Goal: Task Accomplishment & Management: Use online tool/utility

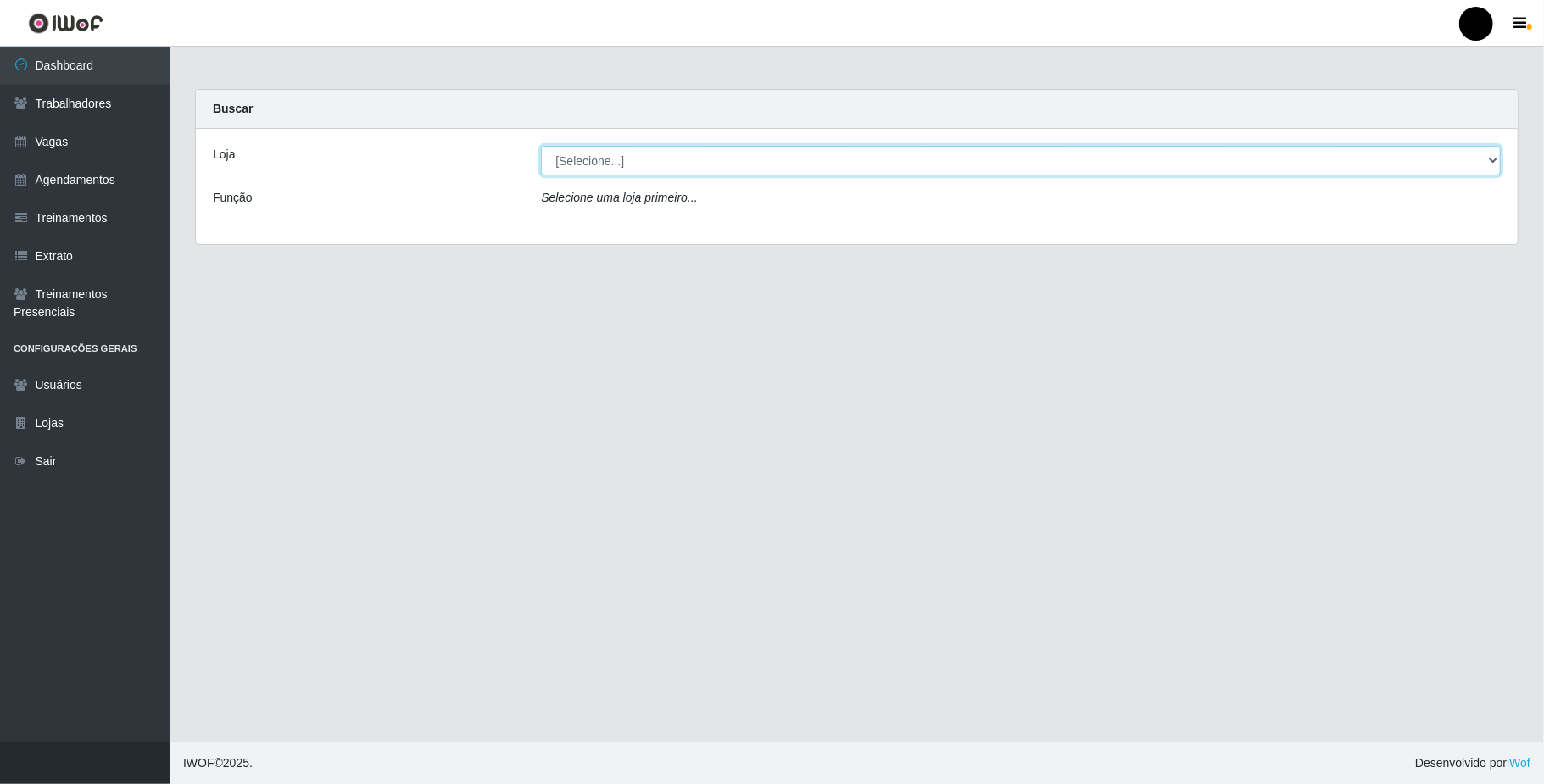
drag, startPoint x: 1487, startPoint y: 157, endPoint x: 1484, endPoint y: 175, distance: 18.2
click at [1168, 157] on select "[Selecione...] SuperFácil Atacado - Emaús" at bounding box center [1021, 160] width 960 height 30
select select "407"
click at [541, 146] on select "[Selecione...] SuperFácil Atacado - Emaús" at bounding box center [1021, 160] width 960 height 30
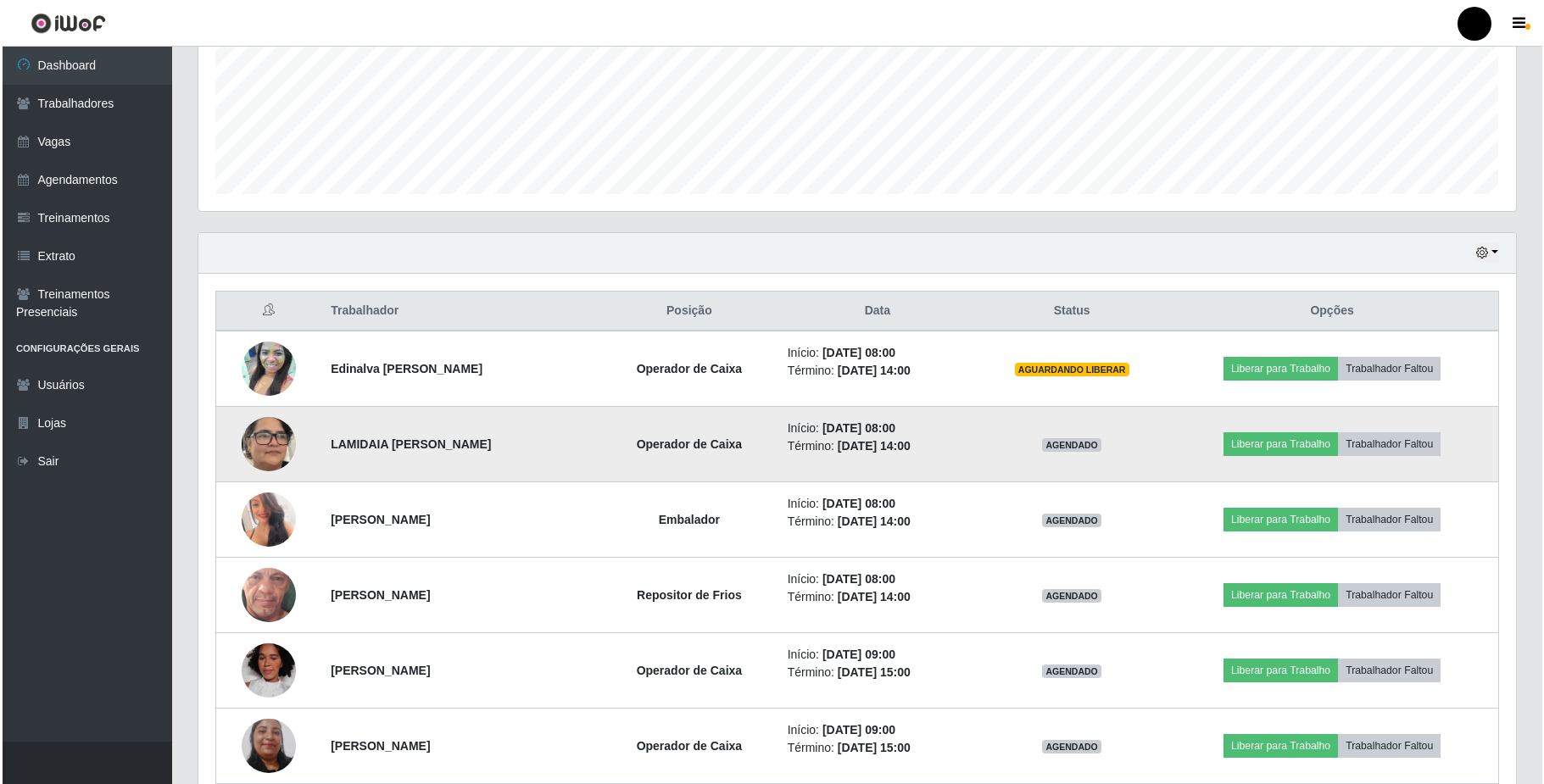
scroll to position [452, 0]
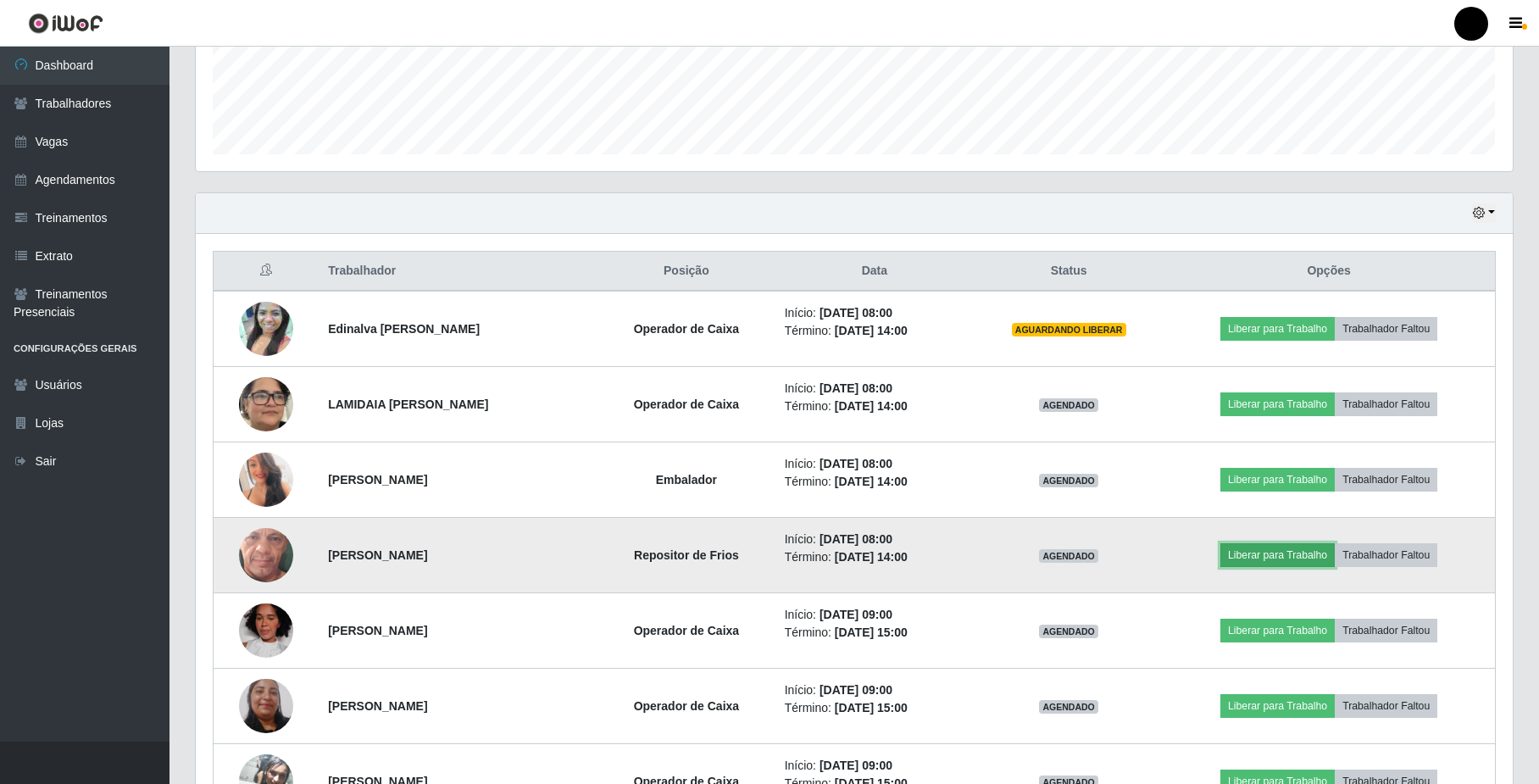
click at [1167, 556] on button "Liberar para Trabalho" at bounding box center [1278, 555] width 115 height 24
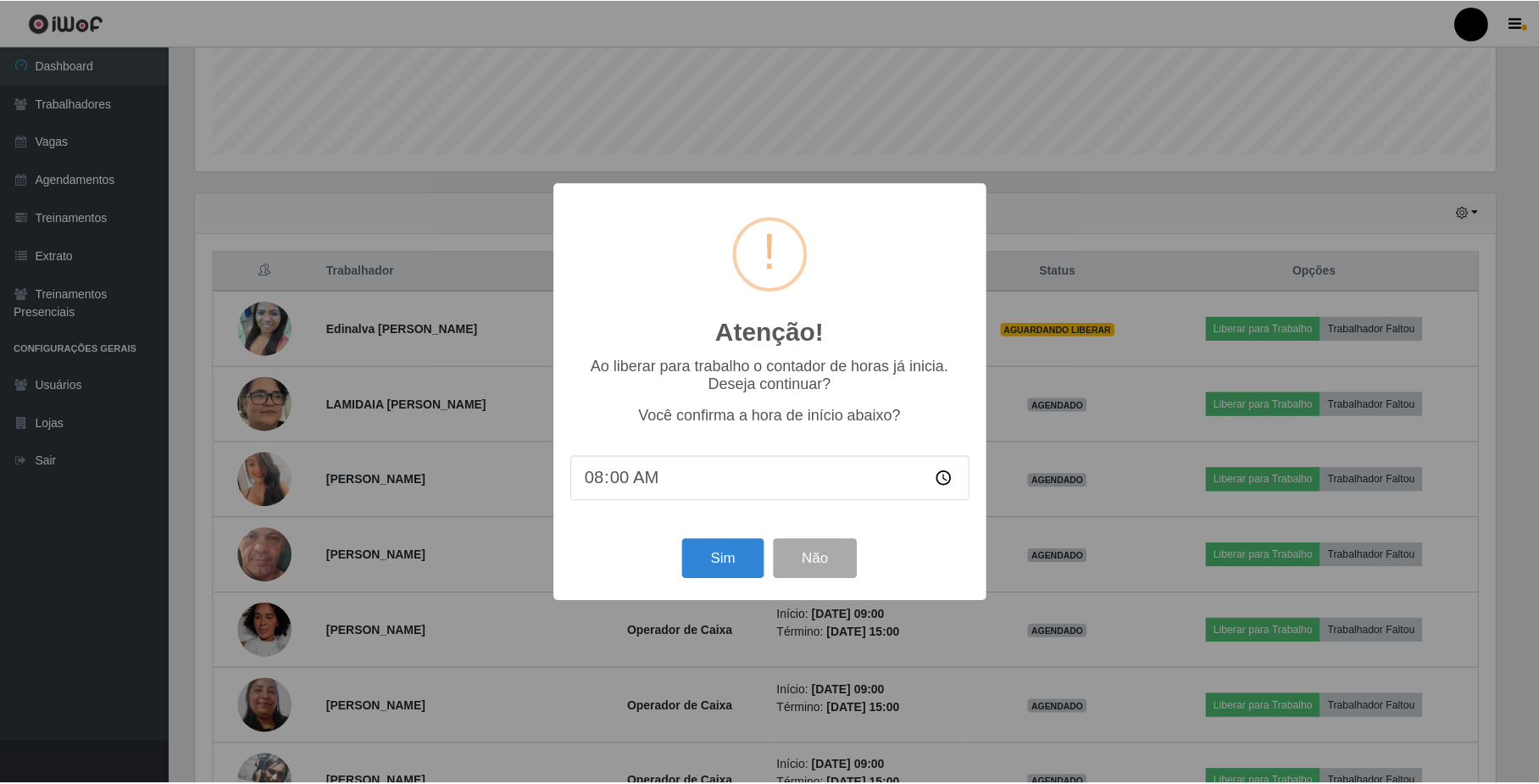
scroll to position [352, 1303]
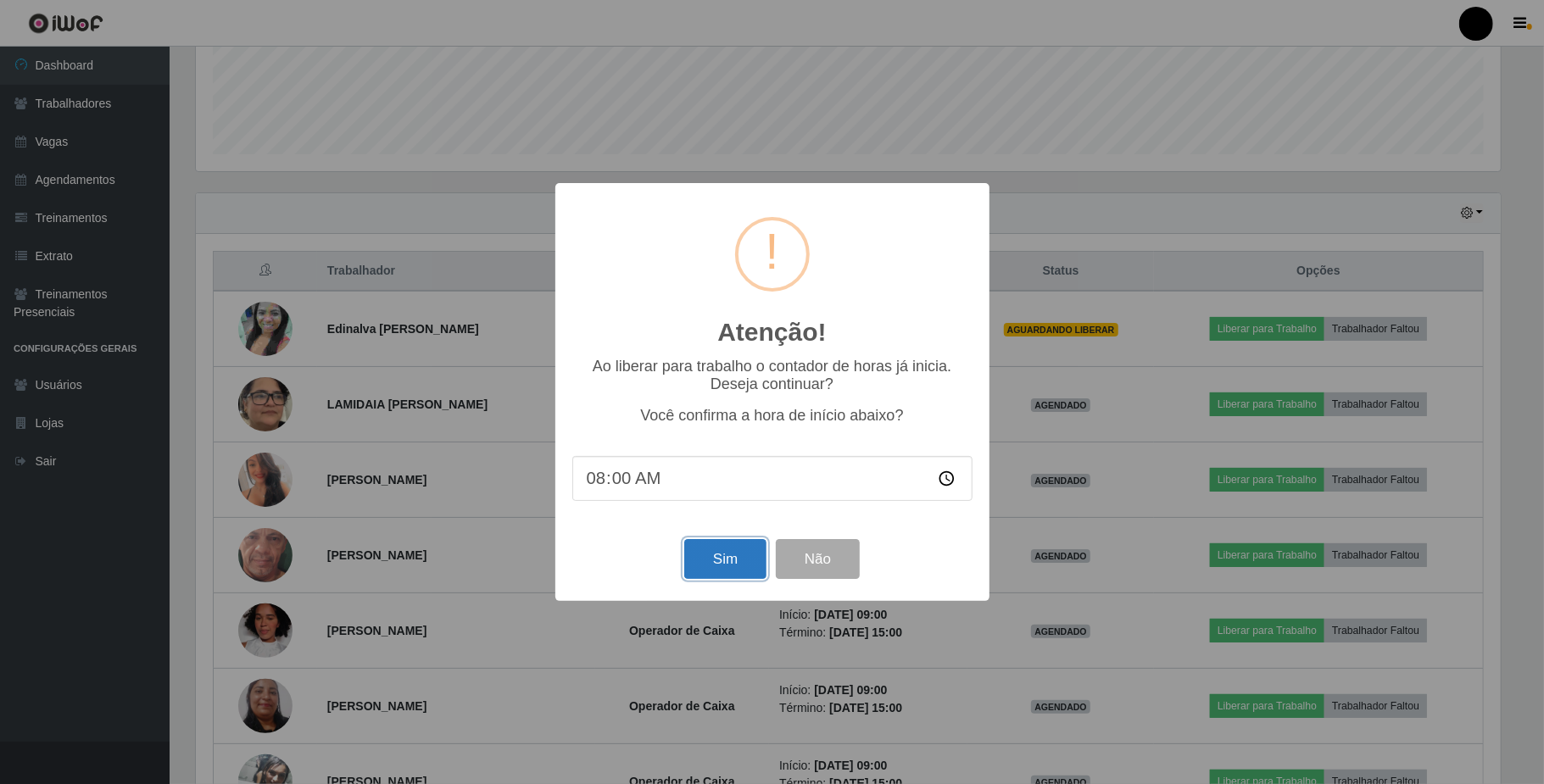
click at [740, 571] on button "Sim" at bounding box center [725, 559] width 82 height 39
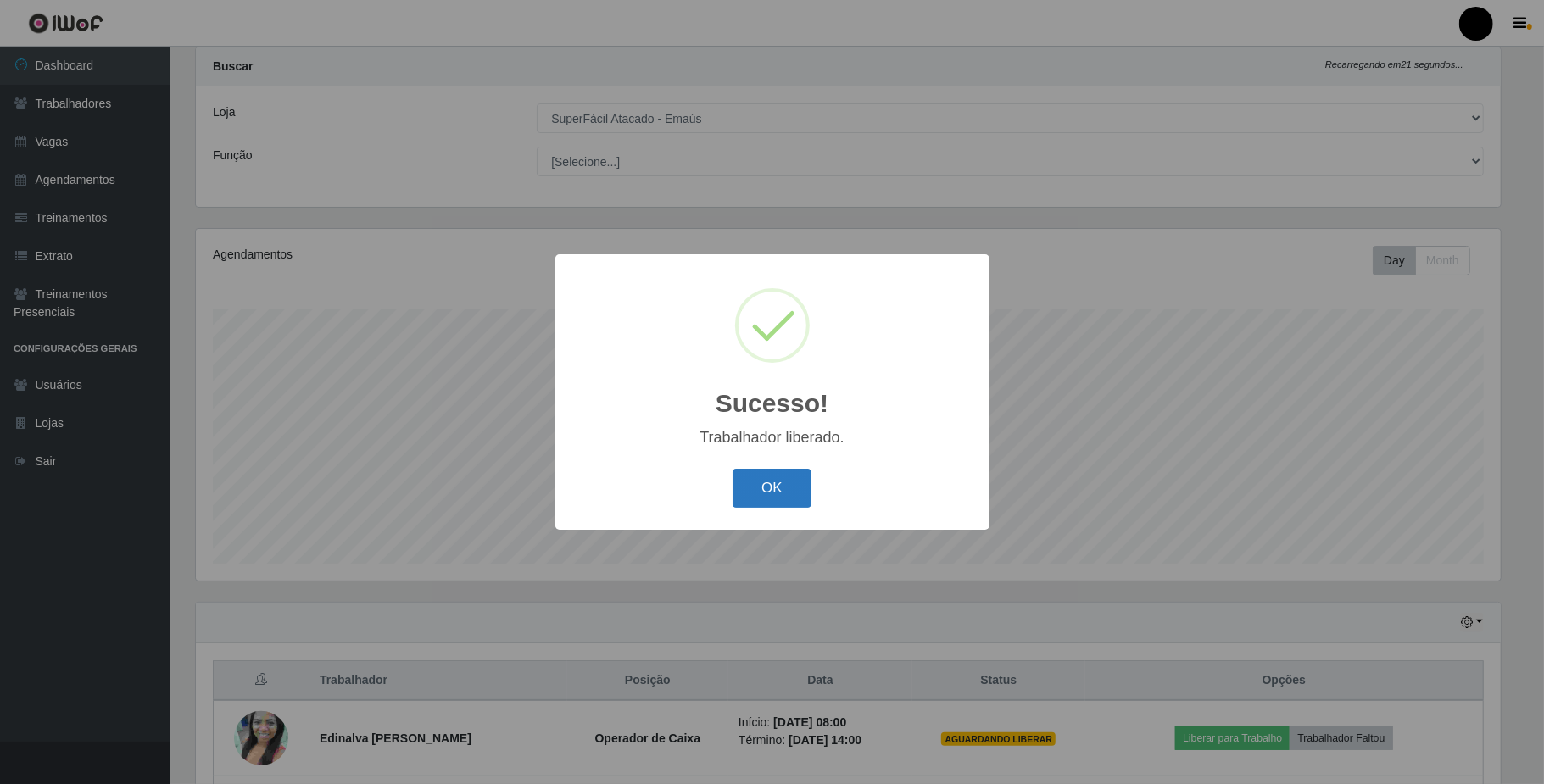
click at [784, 490] on button "OK" at bounding box center [772, 488] width 79 height 39
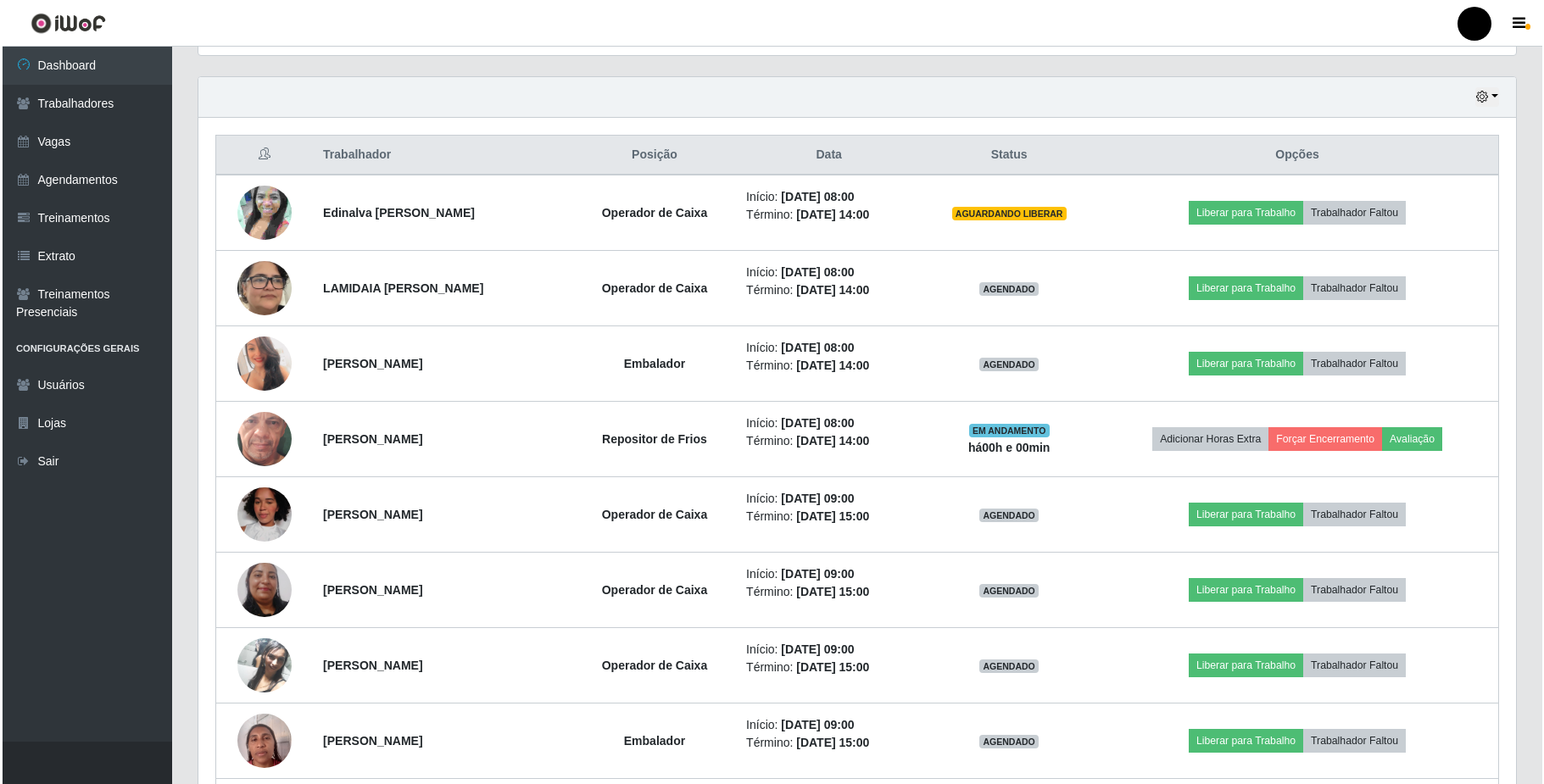
scroll to position [607, 0]
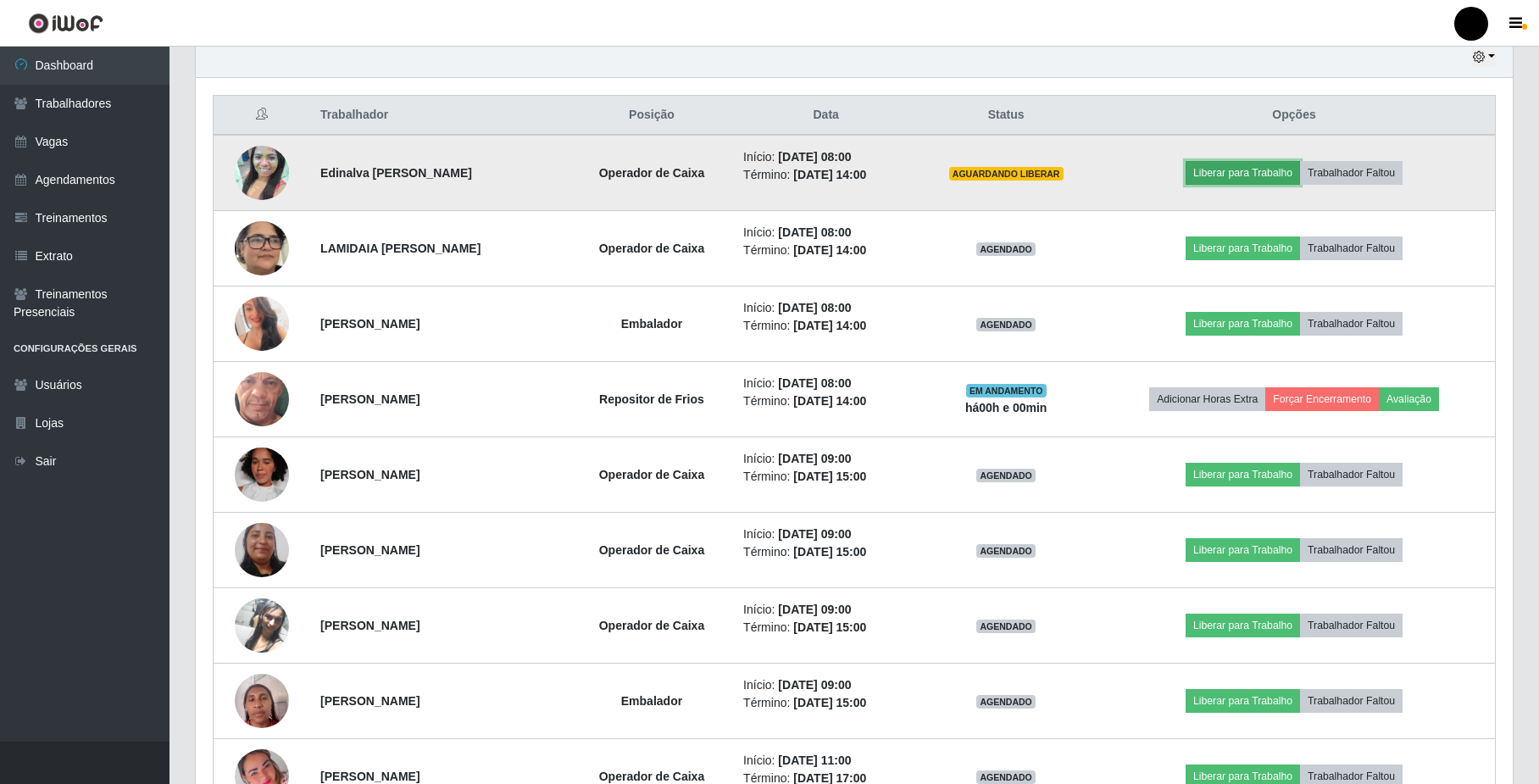
click at [1167, 167] on button "Liberar para Trabalho" at bounding box center [1243, 173] width 115 height 24
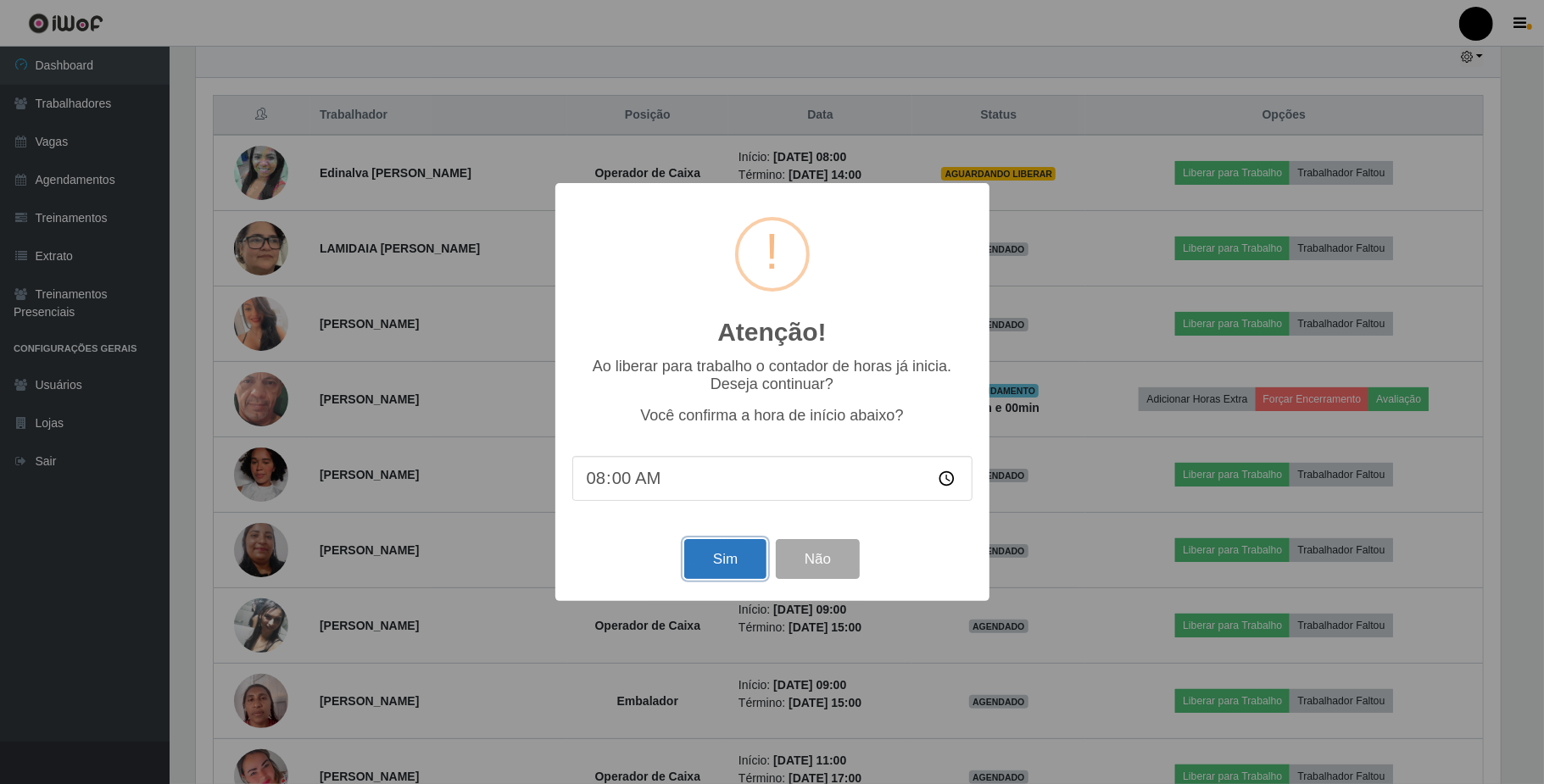
click at [709, 560] on button "Sim" at bounding box center [725, 559] width 82 height 39
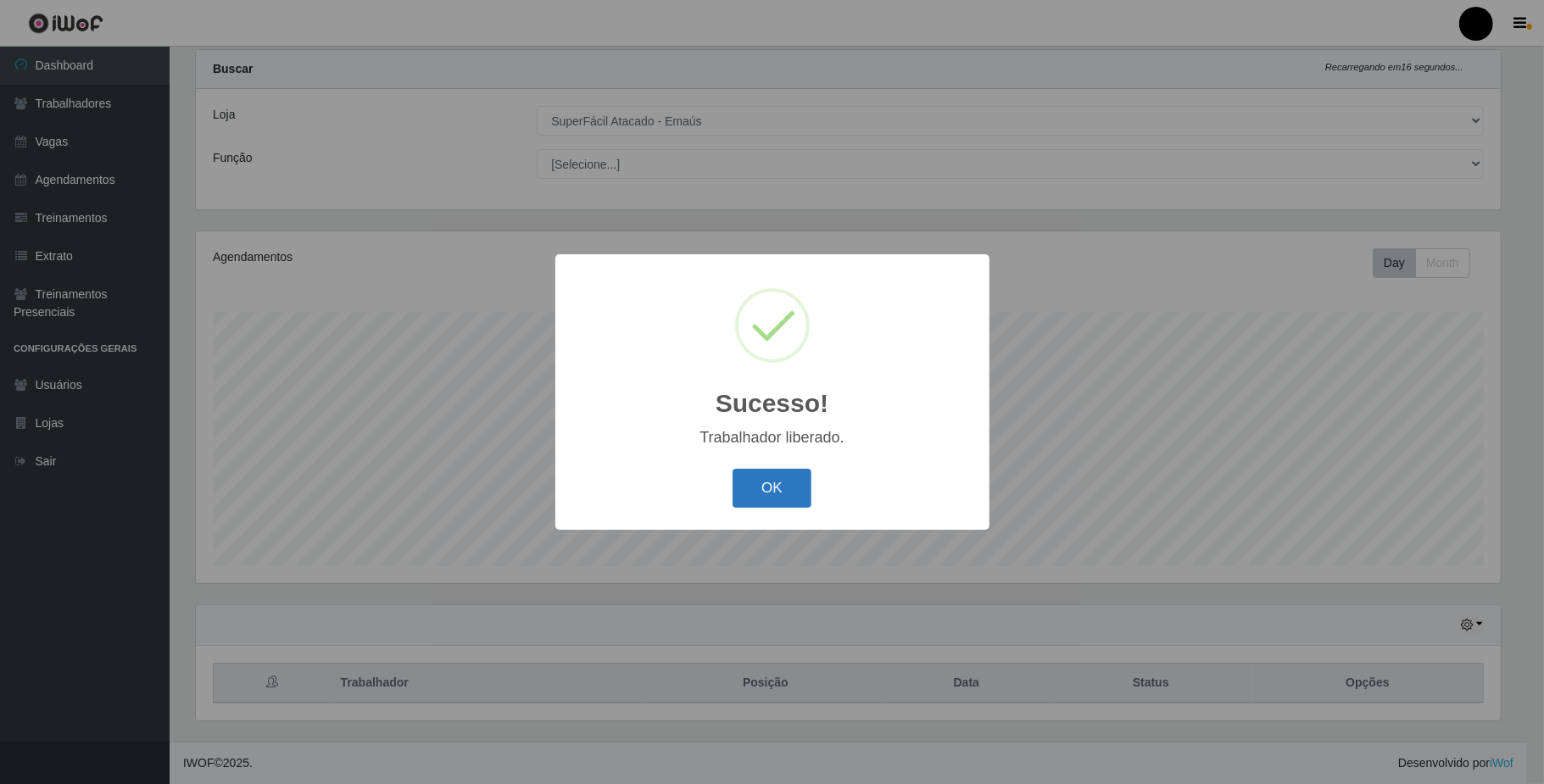
click at [761, 489] on button "OK" at bounding box center [772, 488] width 79 height 39
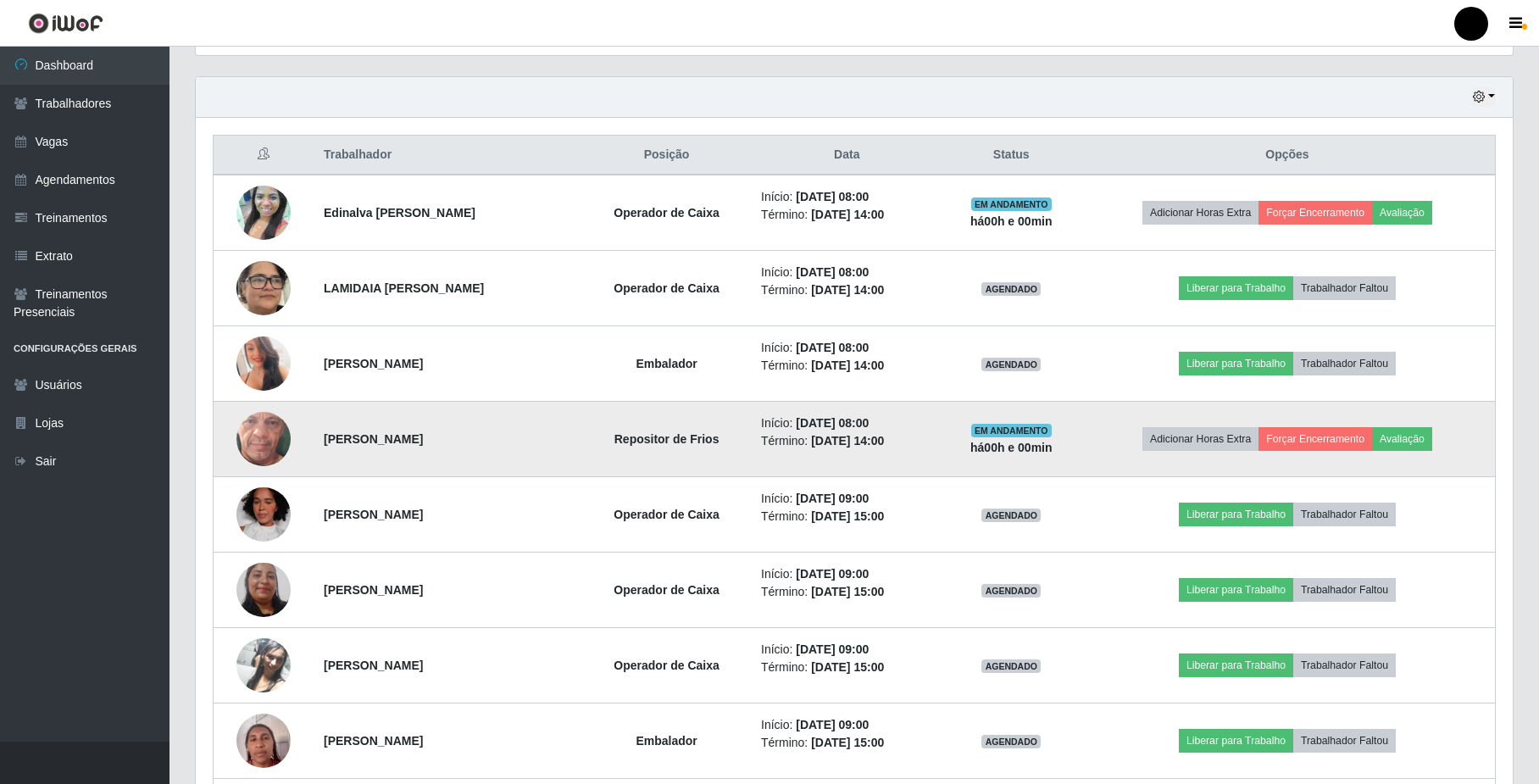
scroll to position [607, 0]
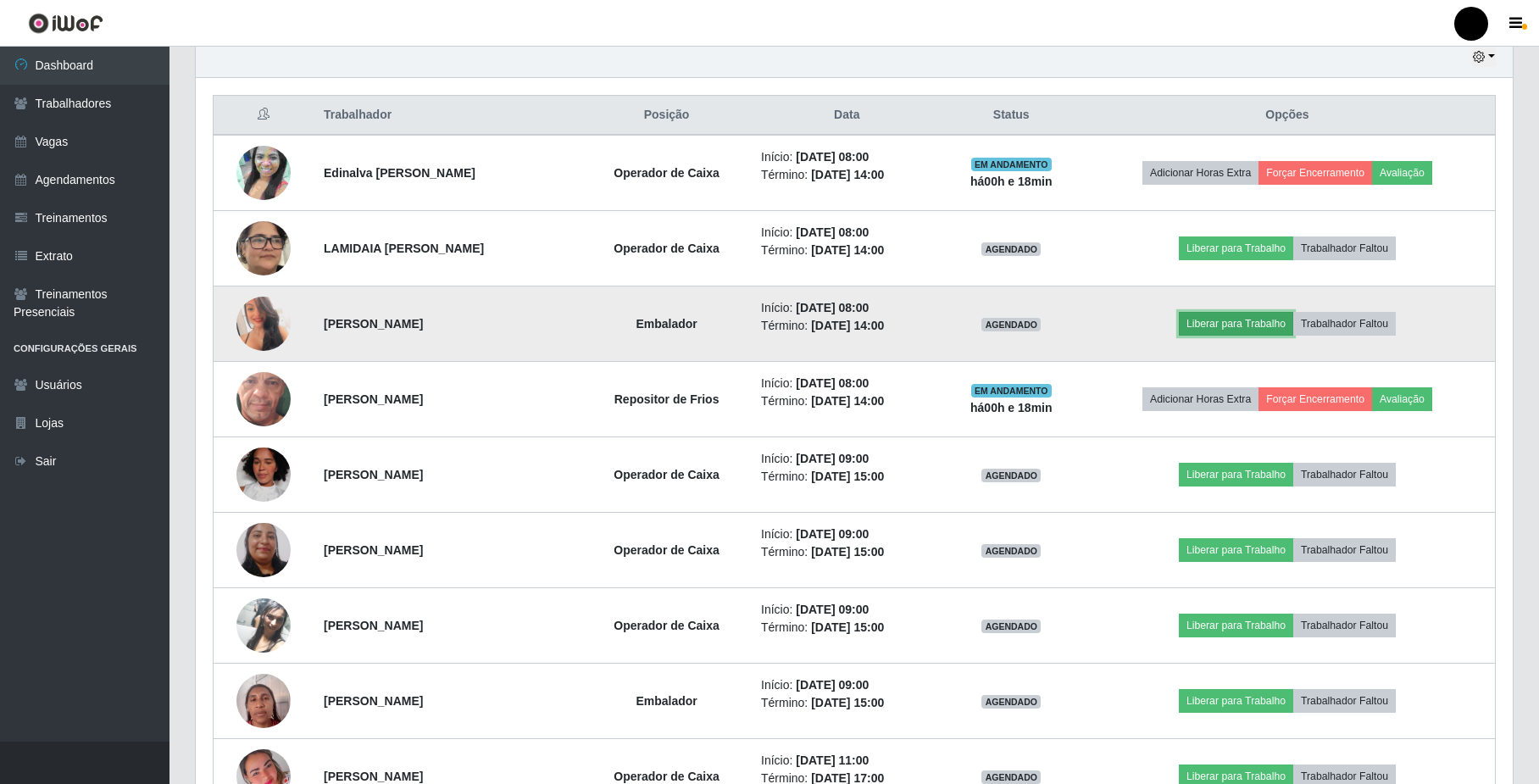
click at [1167, 330] on button "Liberar para Trabalho" at bounding box center [1237, 324] width 115 height 24
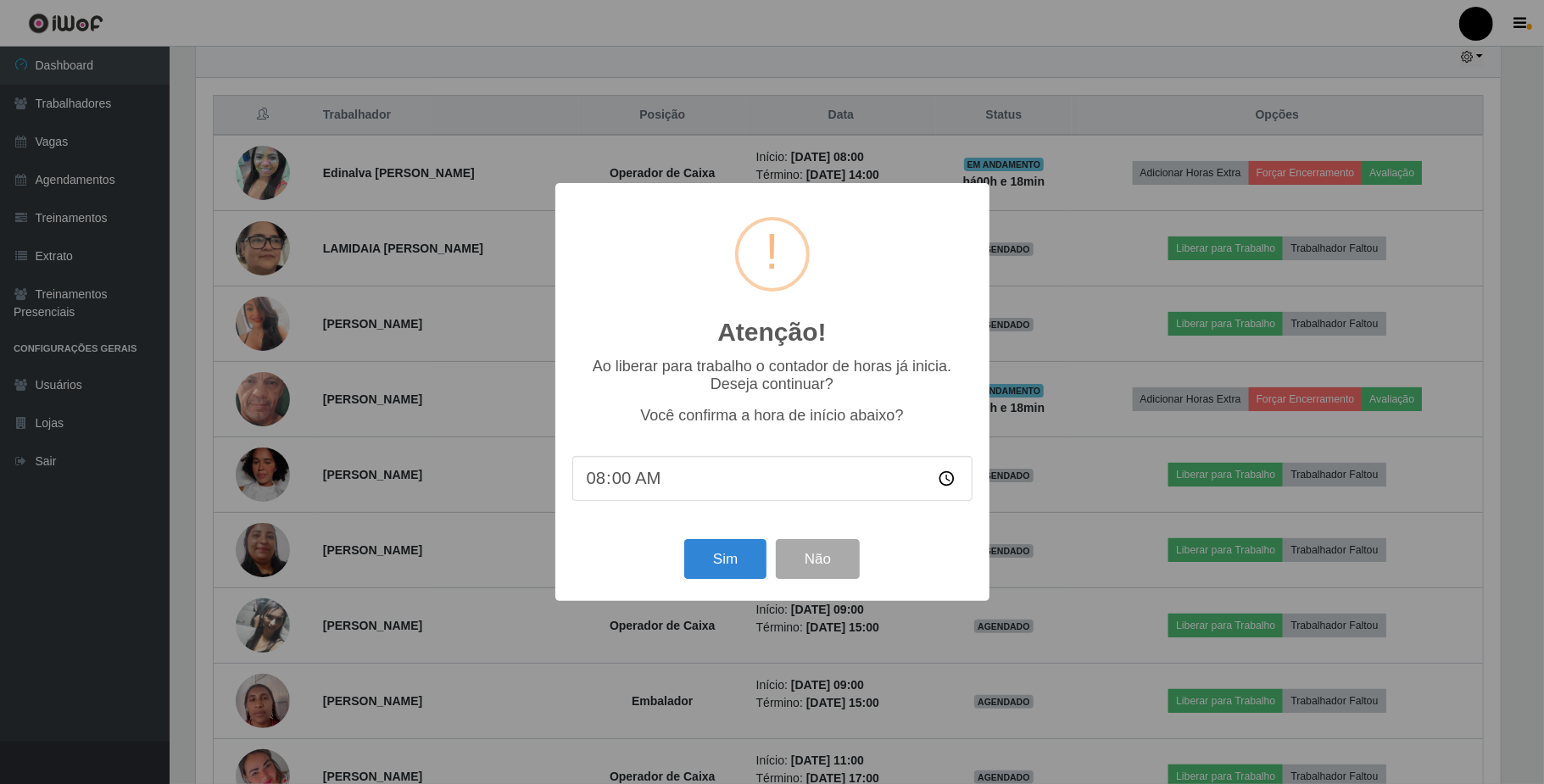
click at [619, 483] on input "08:00" at bounding box center [772, 478] width 400 height 45
type input "08:15"
click at [727, 574] on button "Sim" at bounding box center [725, 559] width 82 height 39
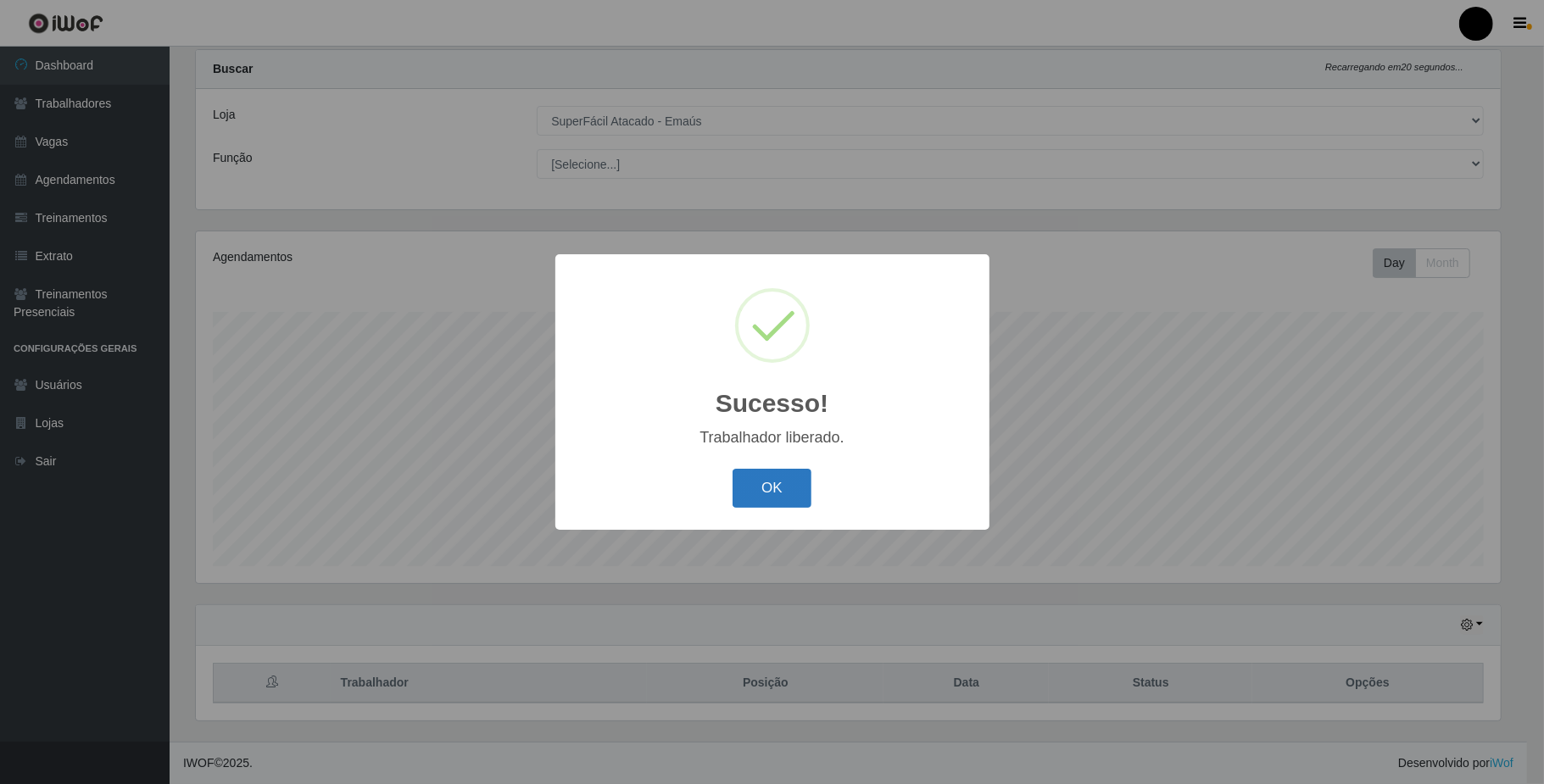
click at [765, 482] on button "OK" at bounding box center [772, 488] width 79 height 39
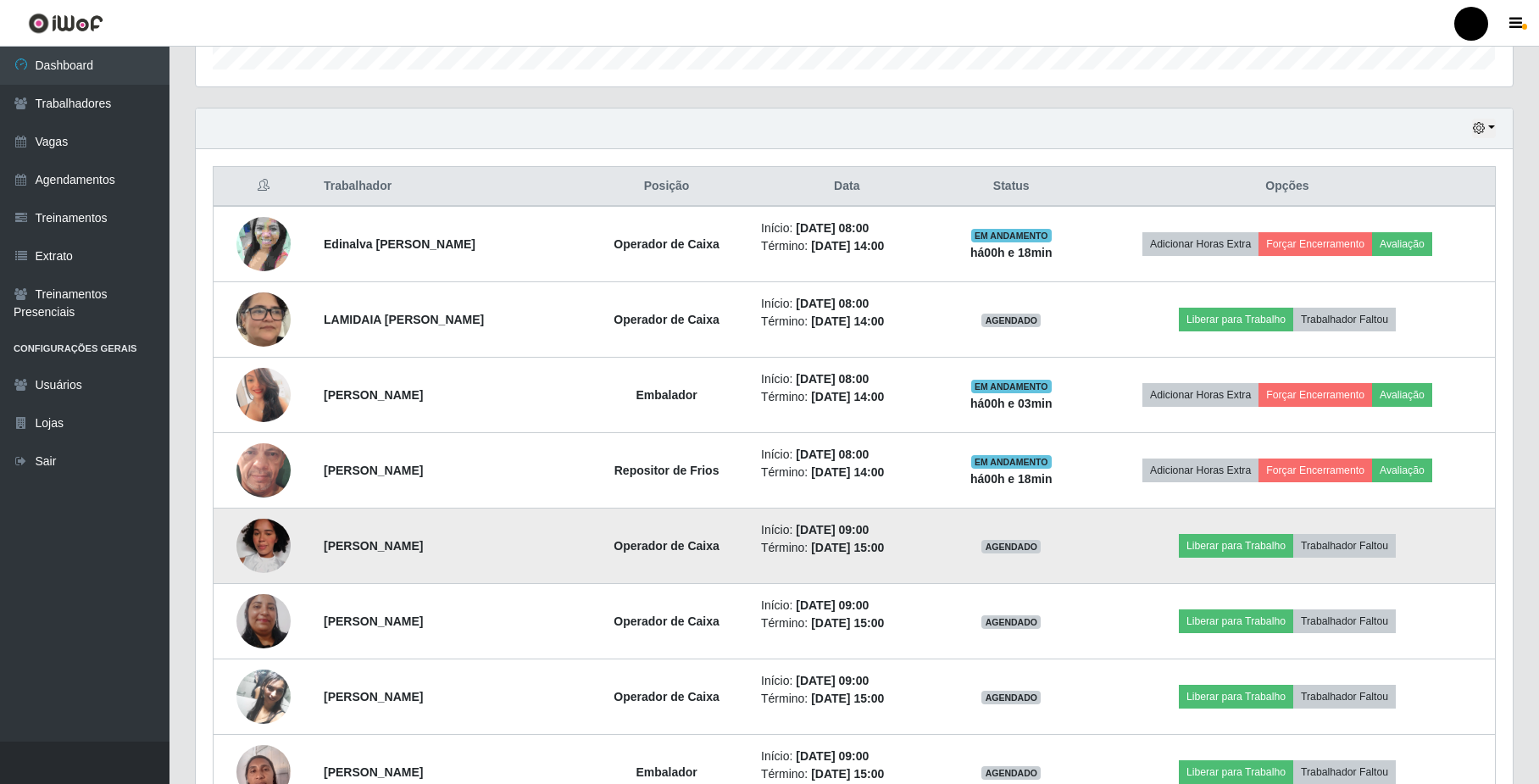
scroll to position [607, 0]
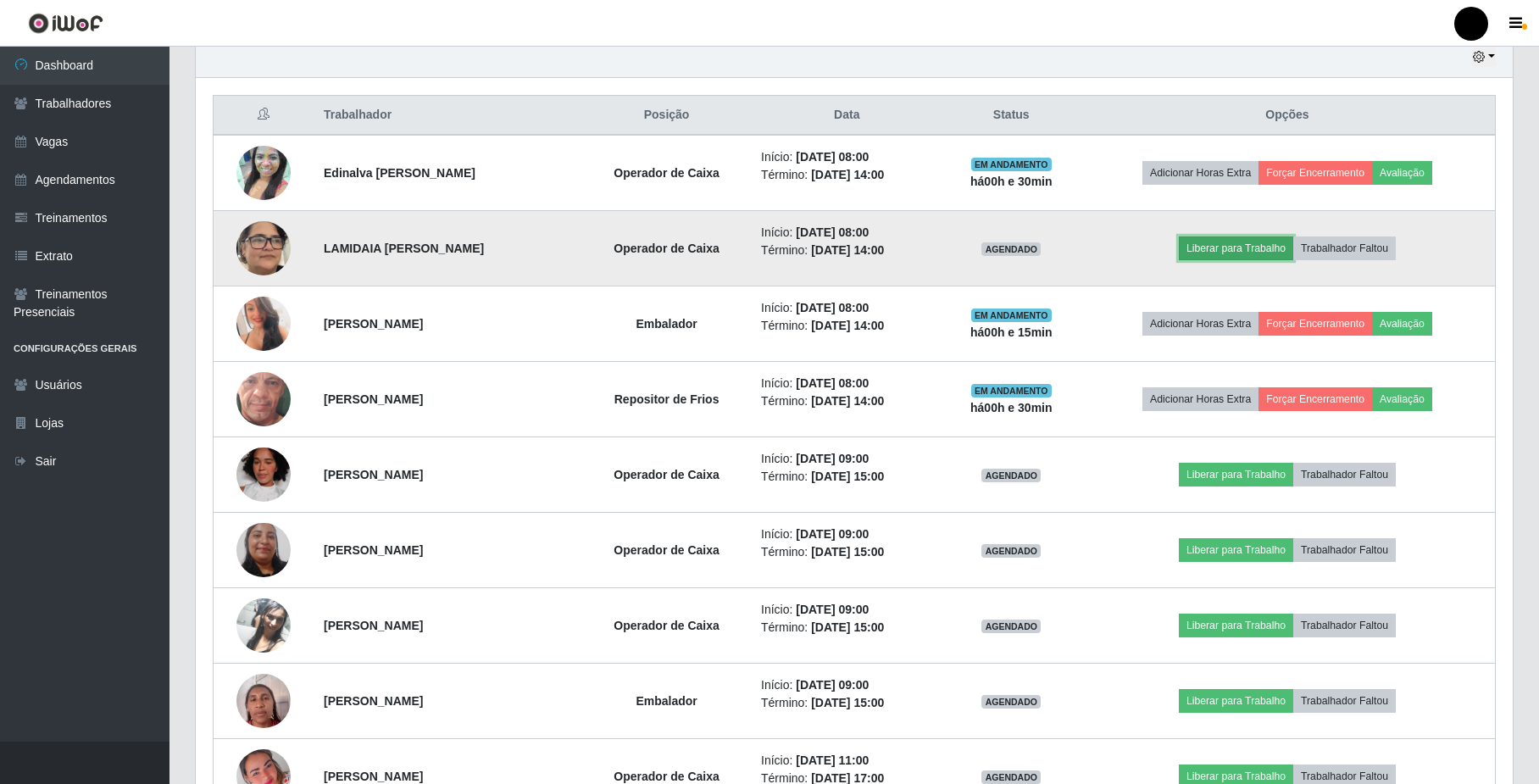
click at [1167, 248] on button "Liberar para Trabalho" at bounding box center [1237, 248] width 115 height 24
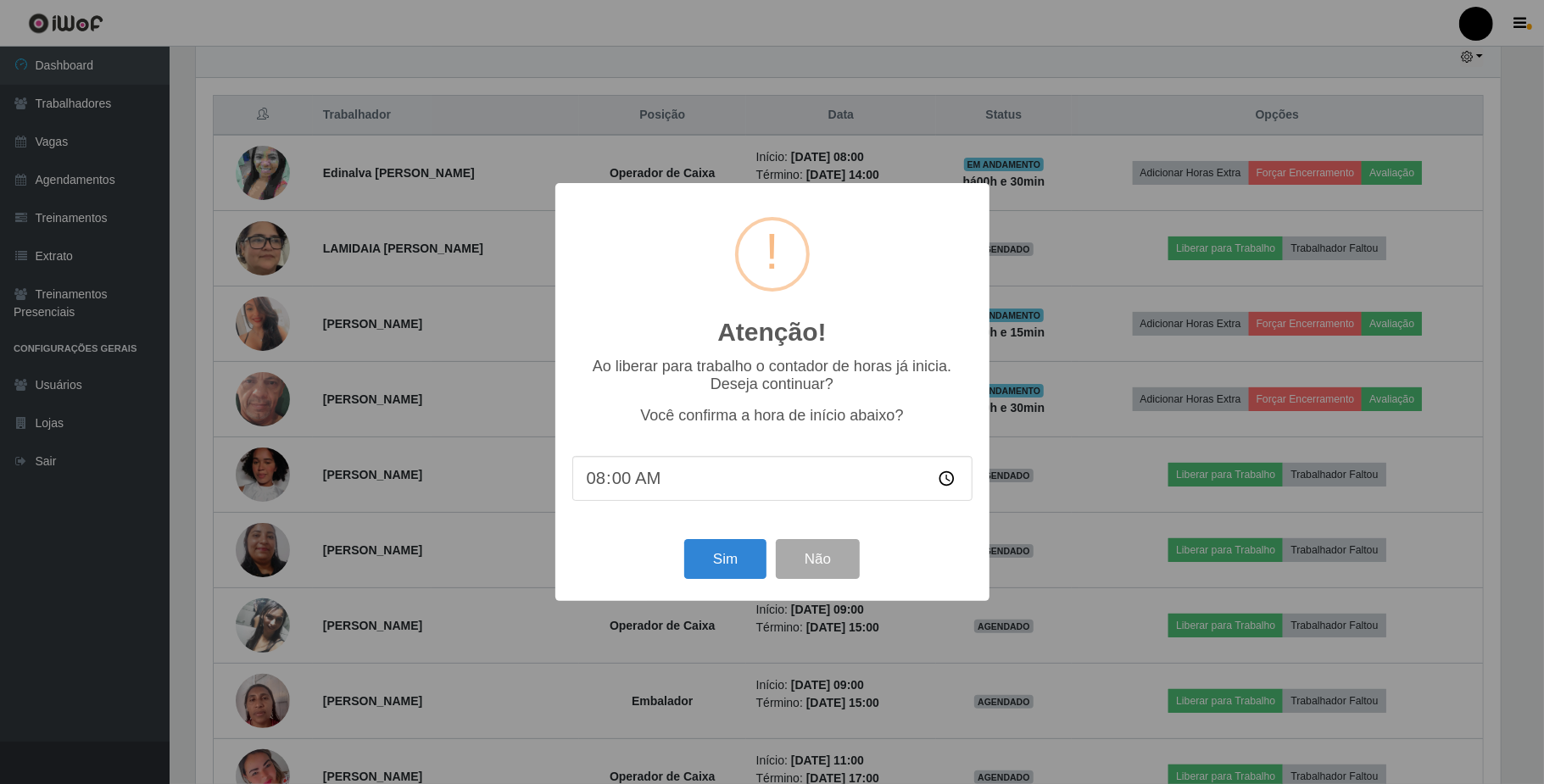
click at [619, 482] on input "08:00" at bounding box center [772, 478] width 400 height 45
type input "08:30"
click at [711, 571] on button "Sim" at bounding box center [725, 559] width 82 height 39
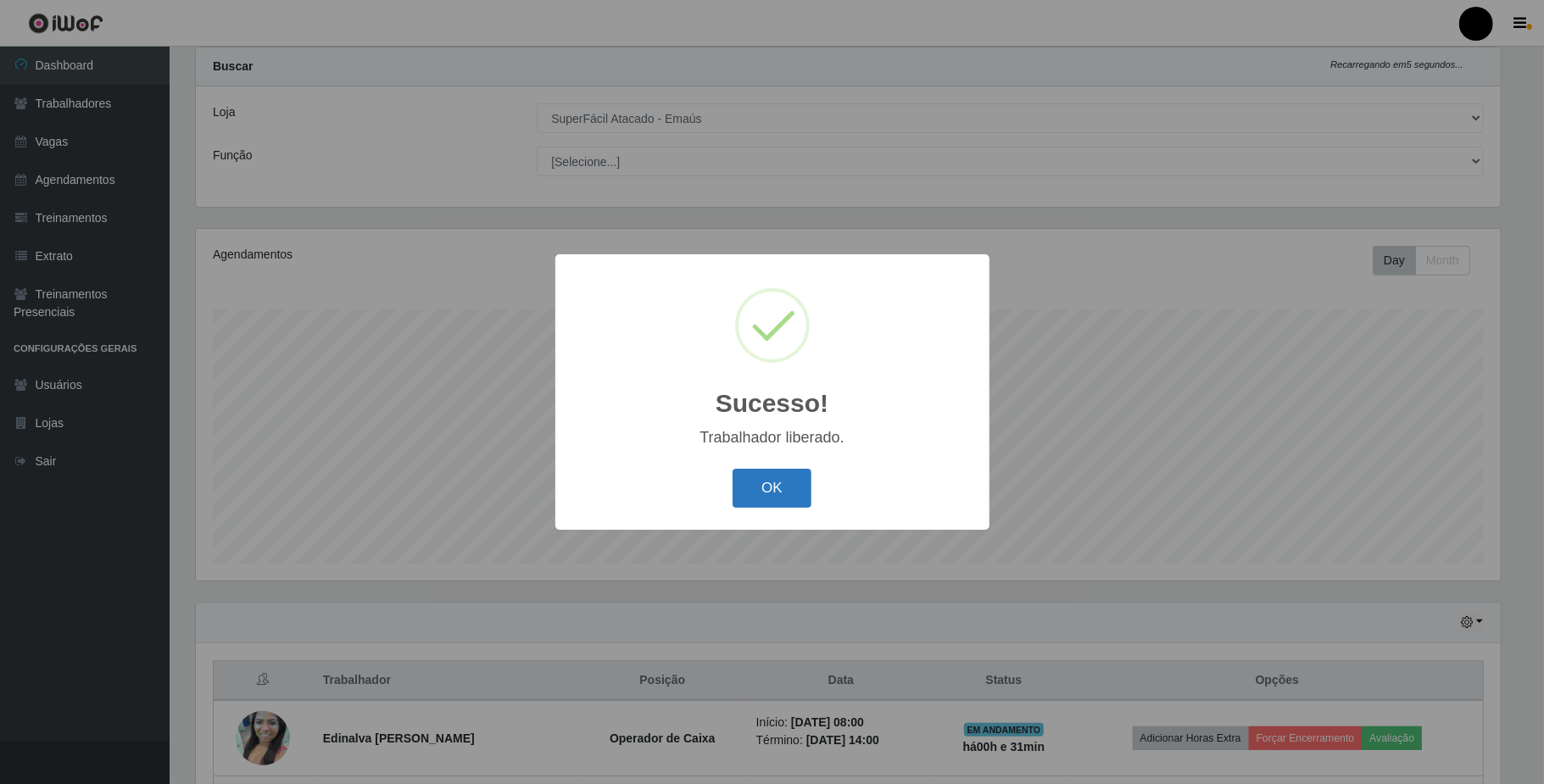
click at [778, 500] on button "OK" at bounding box center [772, 488] width 79 height 39
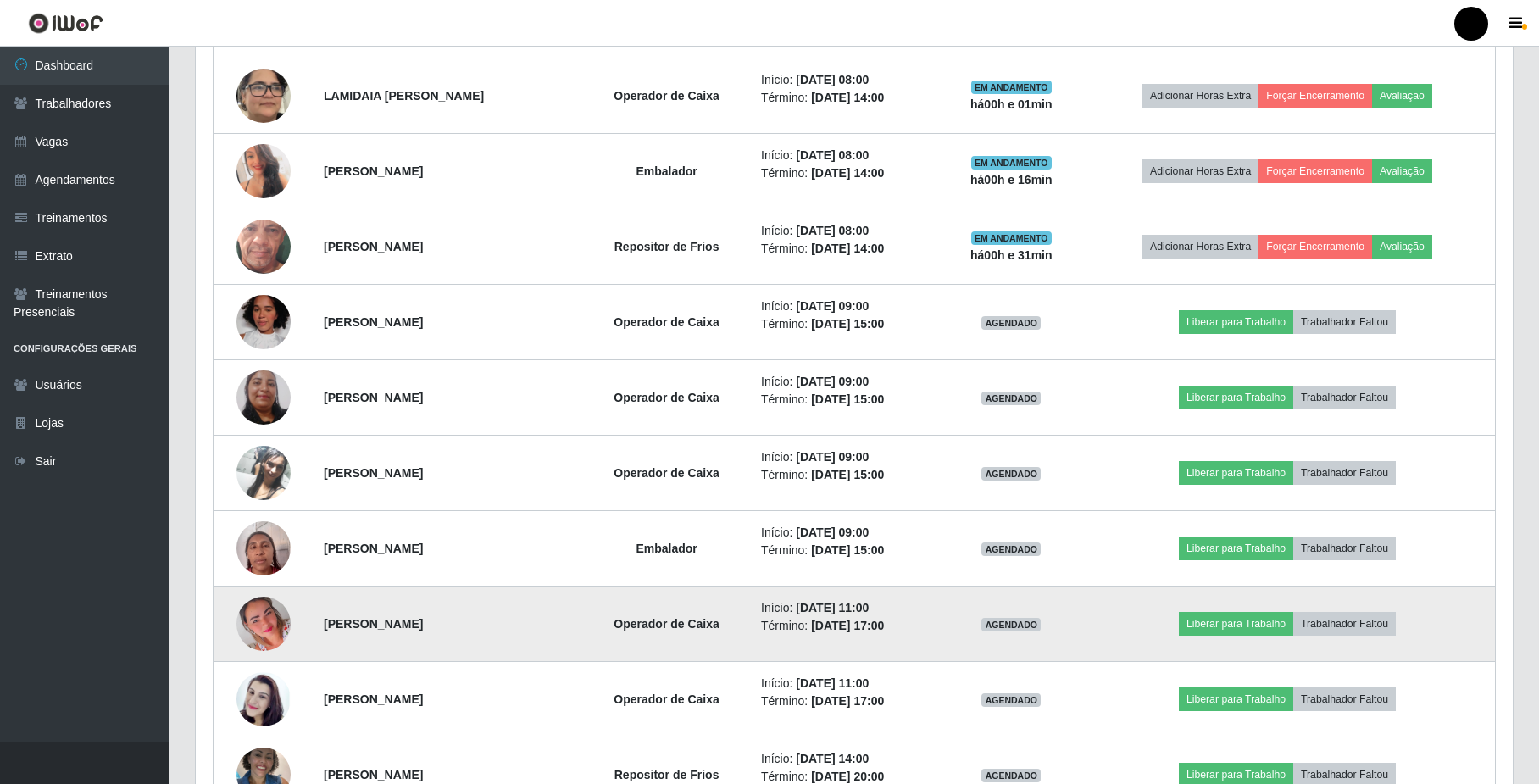
scroll to position [721, 0]
